Goal: Check status: Check status

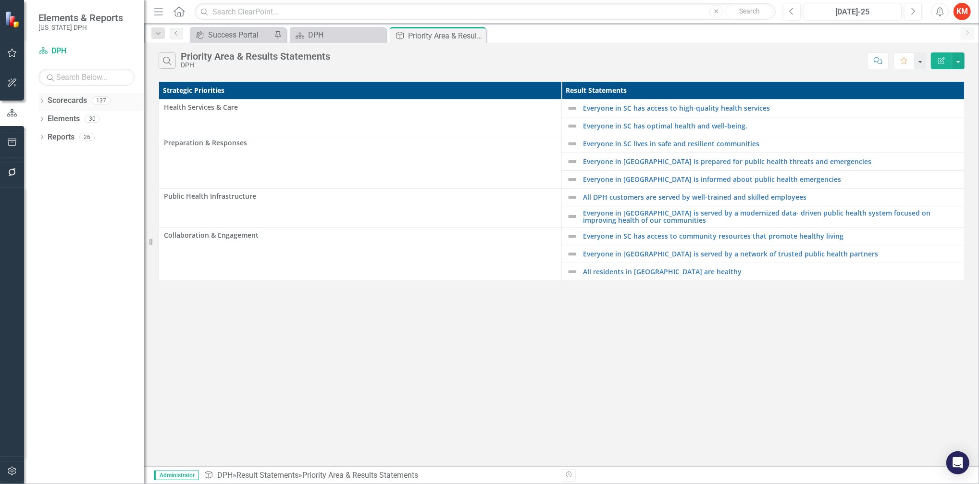
click at [40, 100] on icon "Dropdown" at bounding box center [41, 101] width 7 height 5
click at [49, 116] on icon "Dropdown" at bounding box center [46, 118] width 7 height 6
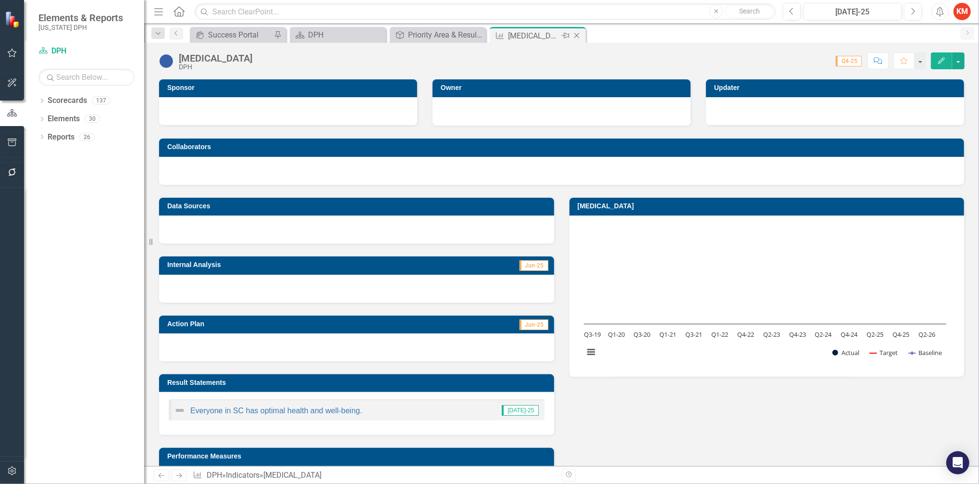
click at [578, 35] on icon "Close" at bounding box center [577, 36] width 10 height 8
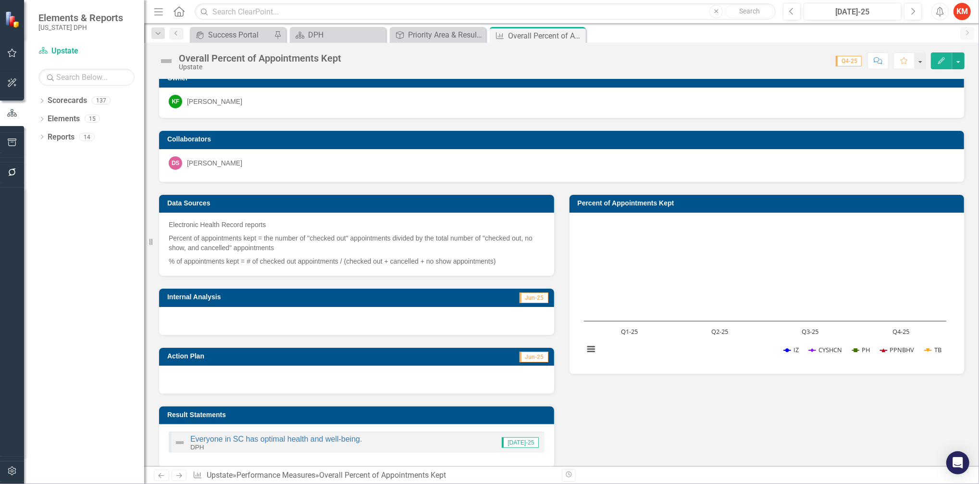
scroll to position [0, 0]
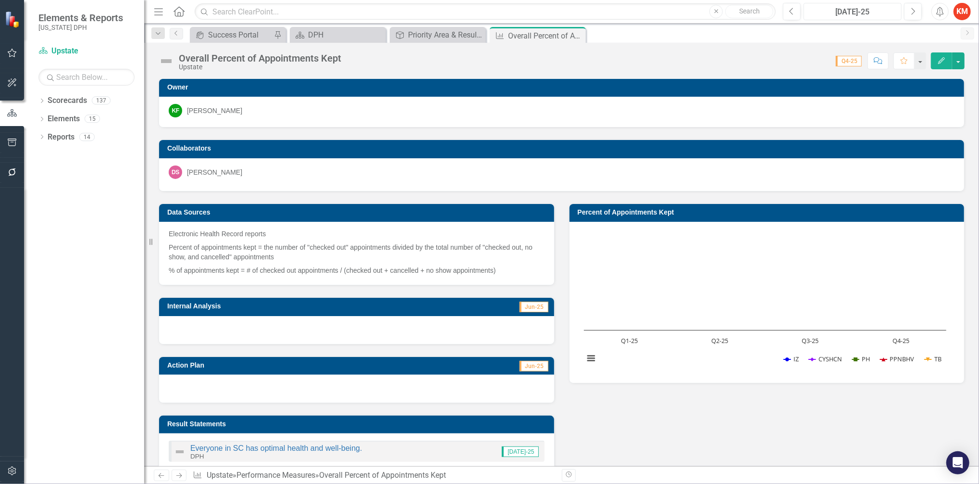
click at [850, 9] on div "[DATE]-25" at bounding box center [852, 12] width 91 height 12
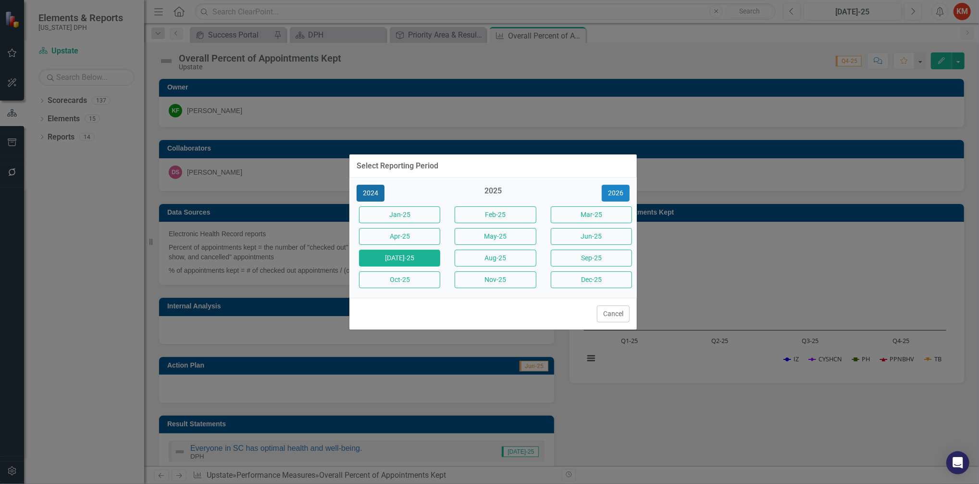
click at [371, 194] on button "2024" at bounding box center [371, 193] width 28 height 17
click at [497, 238] on button "May-24" at bounding box center [495, 236] width 81 height 17
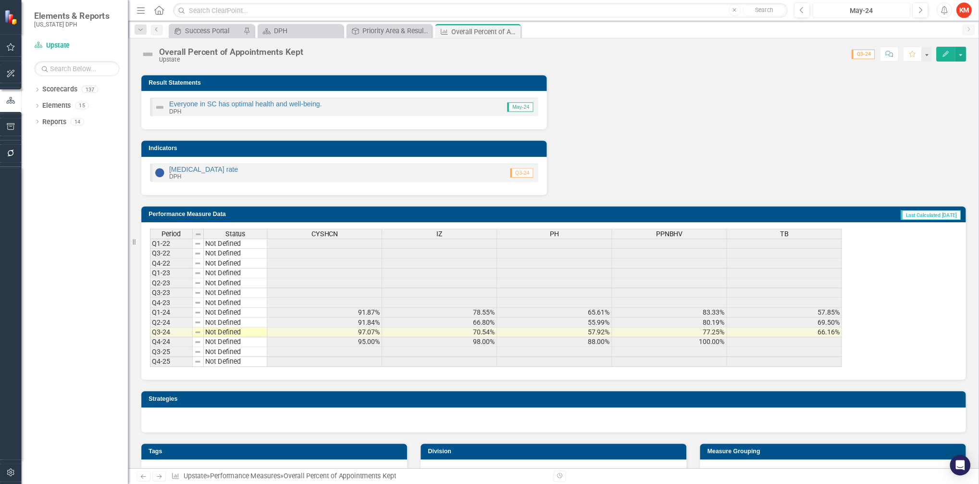
scroll to position [332, 0]
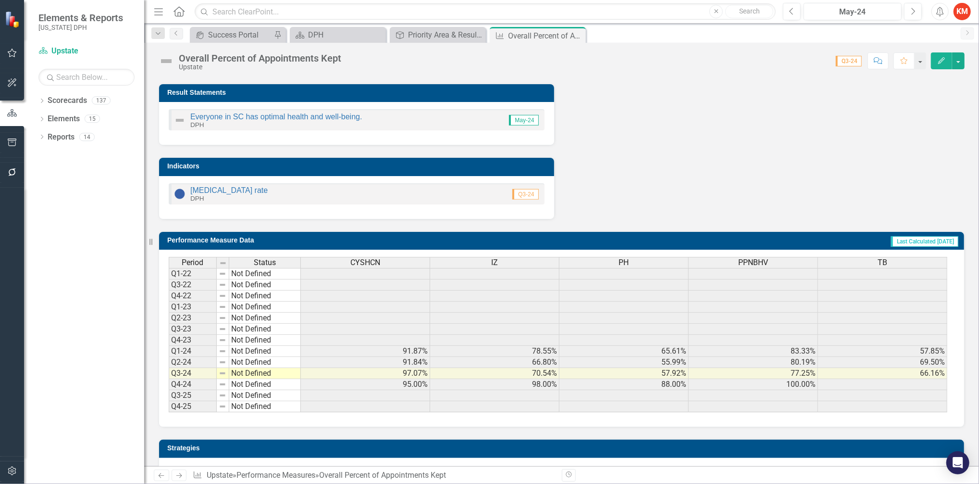
drag, startPoint x: 923, startPoint y: 0, endPoint x: 647, endPoint y: 86, distance: 289.4
click at [647, 86] on div "Data Sources Electronic Health Record reports Percent of appointments kept = th…" at bounding box center [561, 39] width 821 height 359
